Goal: Find specific page/section: Find specific page/section

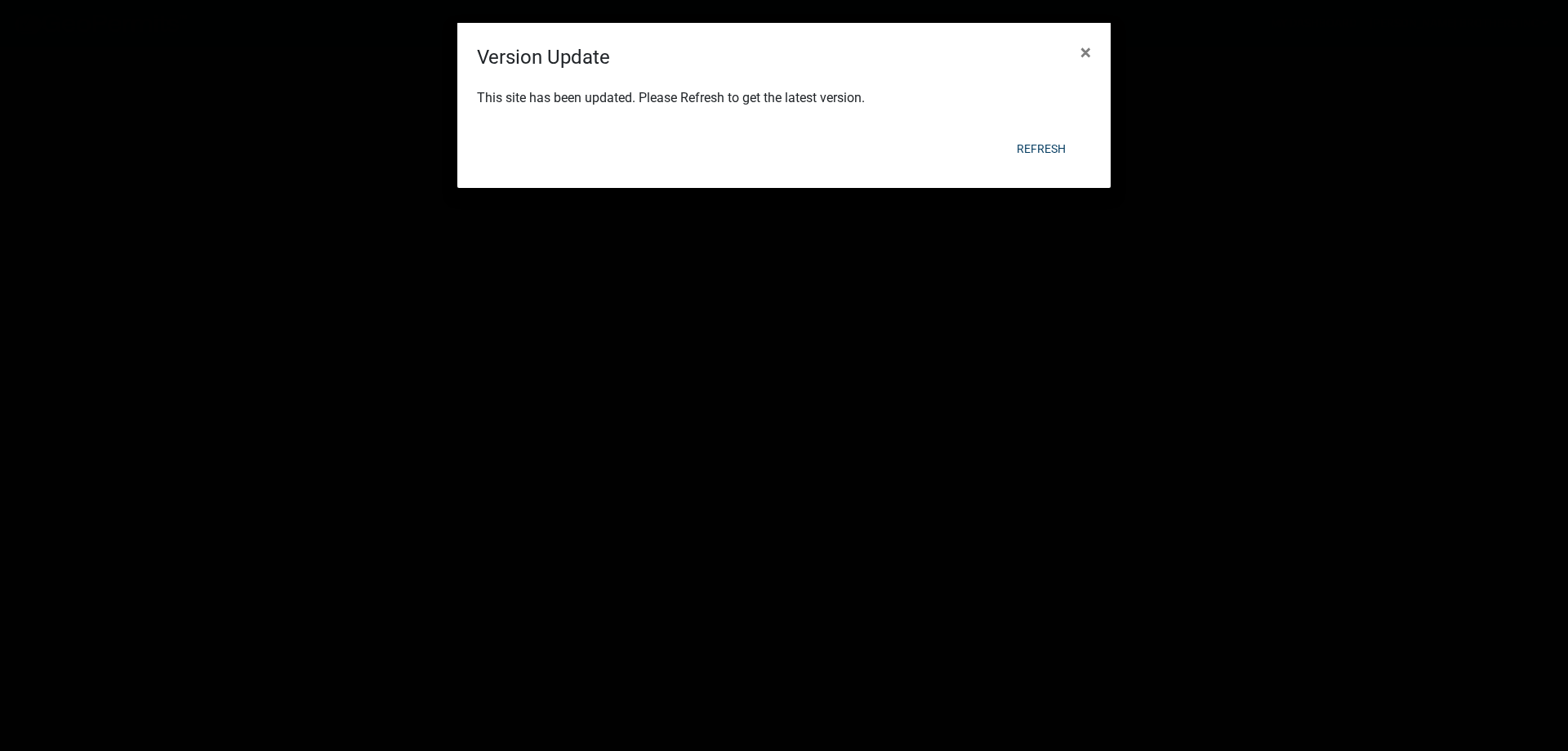
select select "[US_STATE]"
click at [1058, 139] on button "Refresh" at bounding box center [1041, 148] width 75 height 29
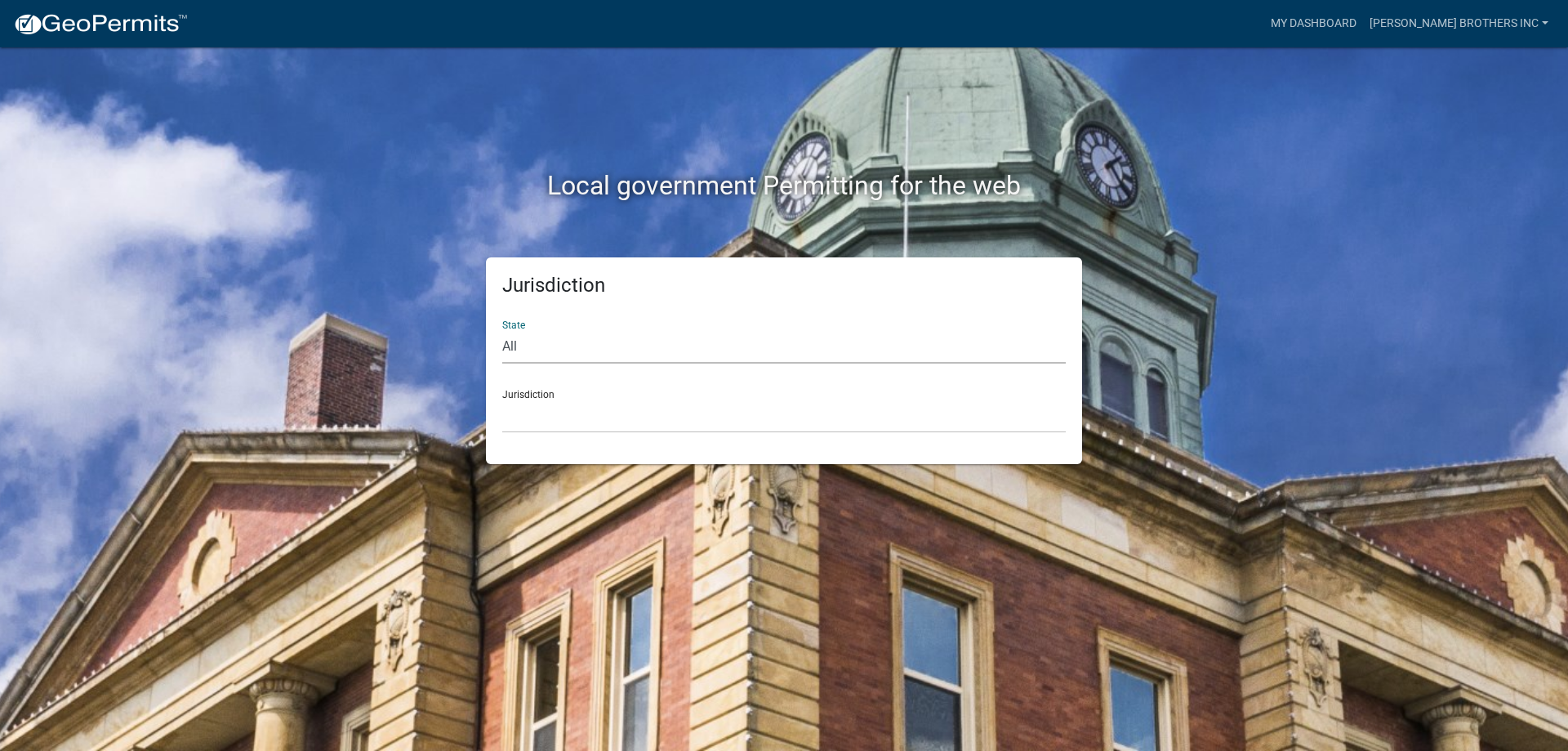
click at [527, 345] on select "All [US_STATE] [US_STATE] [US_STATE] [US_STATE] [US_STATE] [US_STATE] [US_STATE…" at bounding box center [784, 347] width 564 height 33
select select "[US_STATE]"
click at [502, 330] on select "All [US_STATE] [US_STATE] [US_STATE] [US_STATE] [US_STATE] [US_STATE] [US_STATE…" at bounding box center [784, 347] width 564 height 33
click at [544, 420] on select "City of [GEOGRAPHIC_DATA], [US_STATE] City of [GEOGRAPHIC_DATA], [US_STATE] Cit…" at bounding box center [784, 416] width 564 height 33
